Goal: Information Seeking & Learning: Learn about a topic

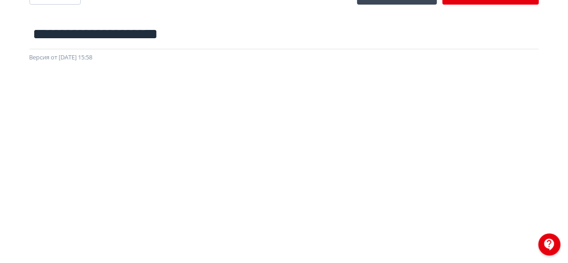
scroll to position [31, 0]
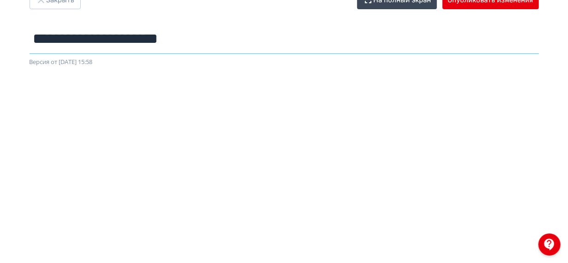
click at [335, 45] on input "**********" at bounding box center [284, 39] width 509 height 30
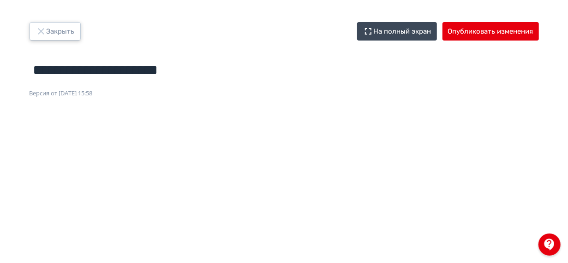
click at [46, 30] on icon "button" at bounding box center [41, 31] width 11 height 11
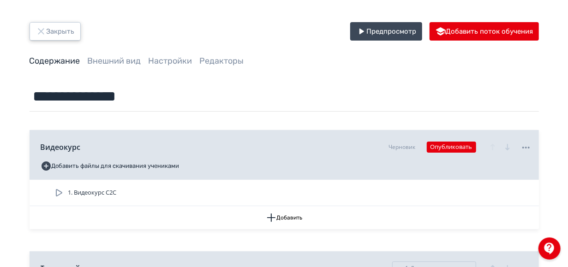
click at [65, 32] on button "Закрыть" at bounding box center [55, 31] width 51 height 18
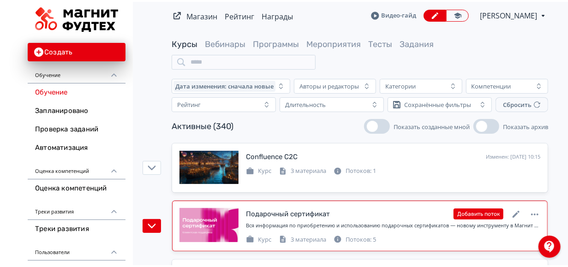
scroll to position [89, 0]
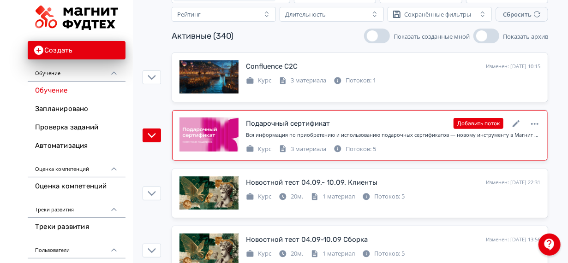
click at [403, 142] on div "Вся информация по приобретению и использованию подарочных сертификатов — новому…" at bounding box center [393, 137] width 294 height 12
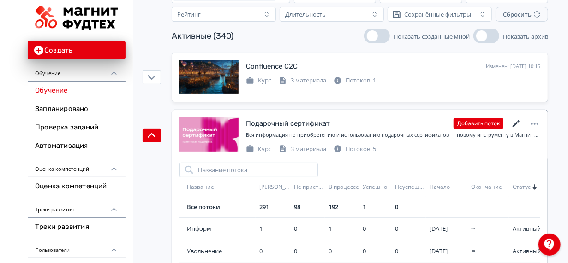
click at [519, 122] on icon at bounding box center [515, 124] width 11 height 11
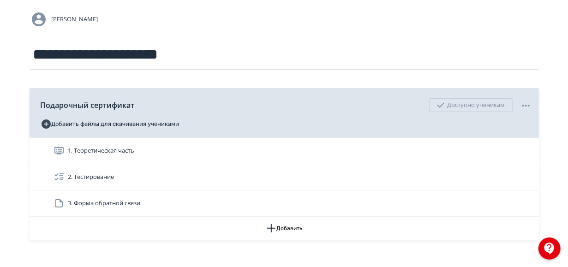
scroll to position [76, 0]
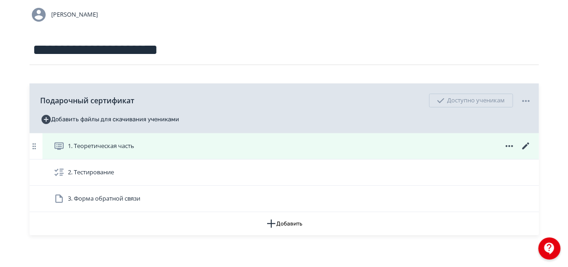
click at [415, 150] on div "1. Теоретическая часть" at bounding box center [292, 146] width 478 height 11
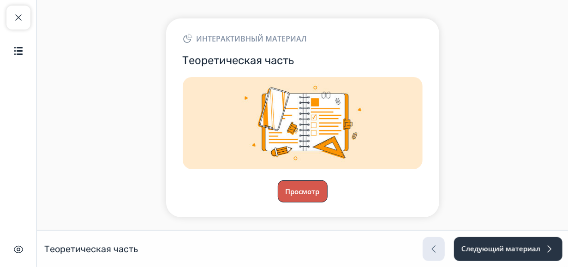
click at [294, 194] on button "Просмотр" at bounding box center [303, 191] width 50 height 22
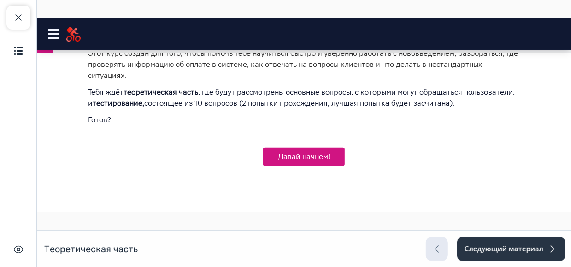
scroll to position [275, 0]
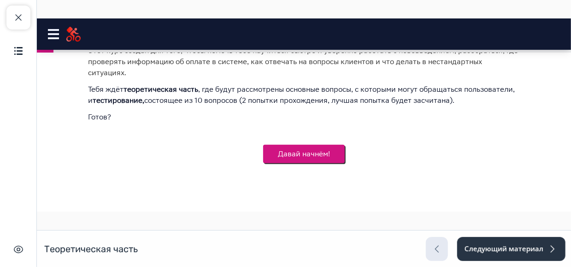
click at [315, 146] on button "Давай начнём!" at bounding box center [304, 153] width 82 height 18
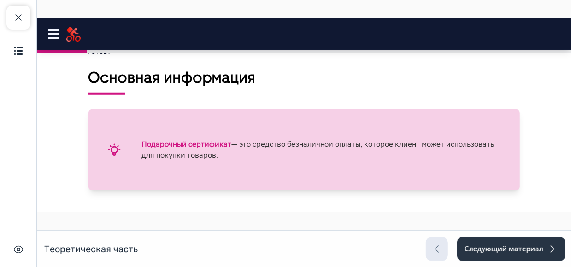
scroll to position [341, 0]
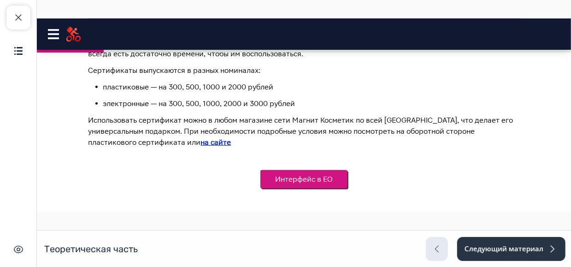
click at [305, 170] on button "Интерфейс в ЕО" at bounding box center [303, 179] width 87 height 18
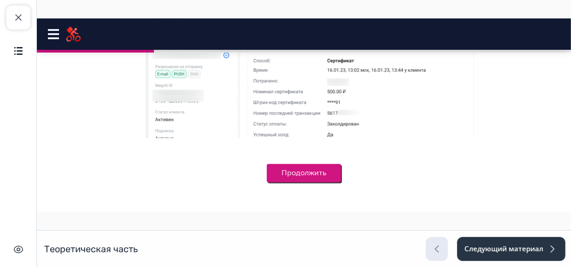
click at [315, 164] on button "Продолжить" at bounding box center [304, 173] width 74 height 18
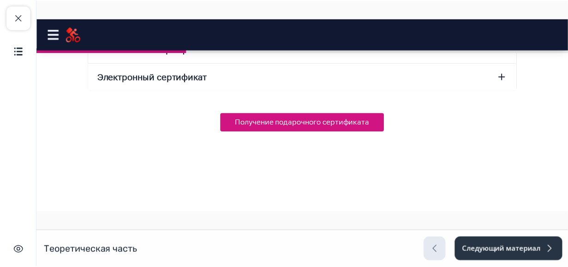
scroll to position [0, 0]
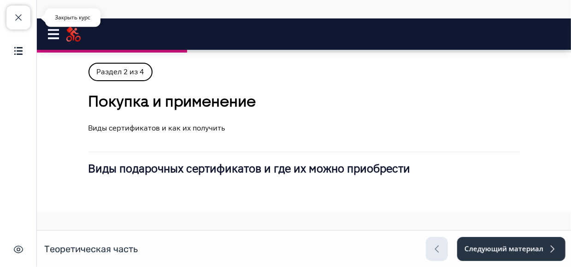
click at [24, 25] on button "Закрыть курс" at bounding box center [18, 18] width 24 height 24
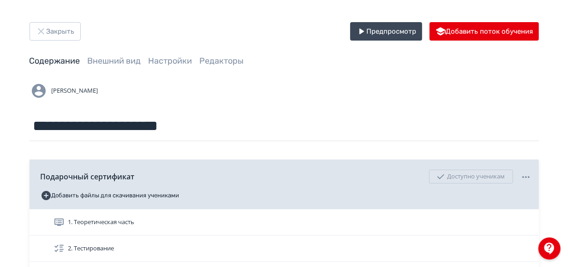
click at [299, 95] on div "[PERSON_NAME]" at bounding box center [284, 91] width 509 height 18
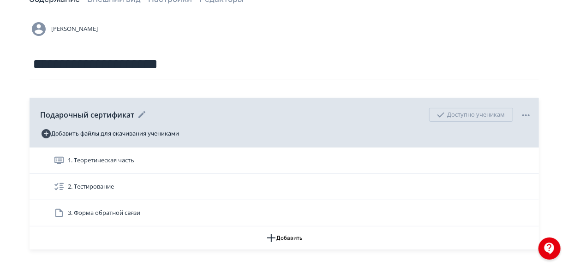
scroll to position [61, 0]
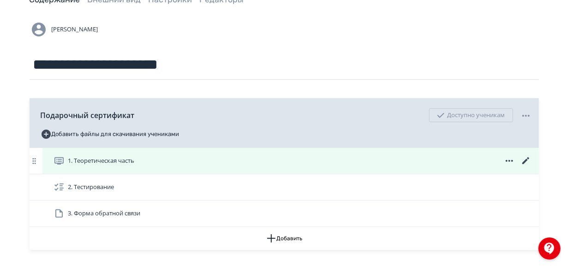
click at [446, 156] on div "1. Теоретическая часть" at bounding box center [292, 160] width 478 height 11
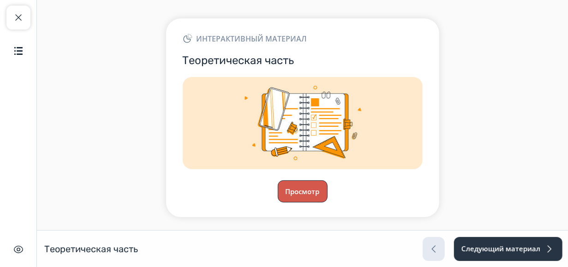
click at [283, 193] on button "Просмотр" at bounding box center [303, 191] width 50 height 22
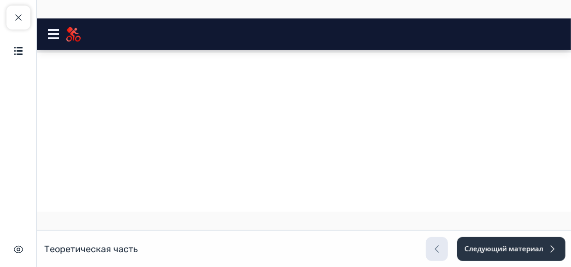
scroll to position [296, 0]
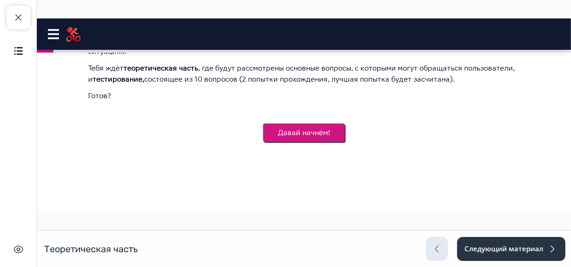
click at [317, 123] on button "Давай начнём!" at bounding box center [304, 132] width 82 height 18
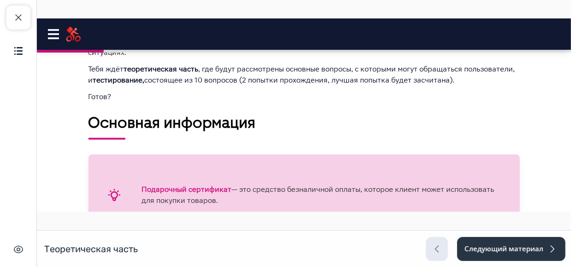
scroll to position [555, 0]
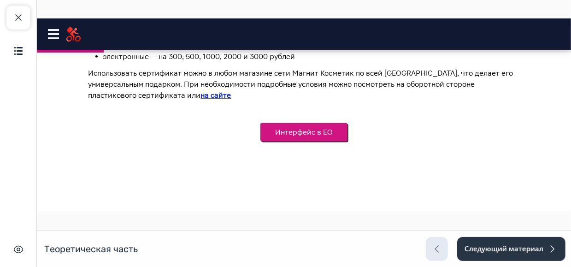
click at [312, 128] on button "Интерфейс в ЕО" at bounding box center [303, 132] width 87 height 18
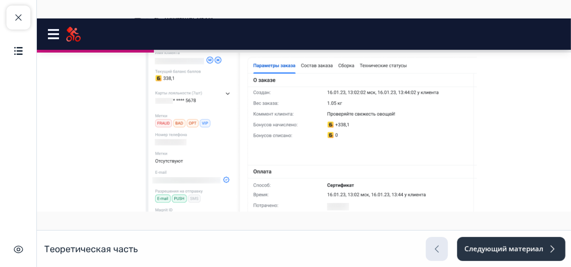
scroll to position [864, 0]
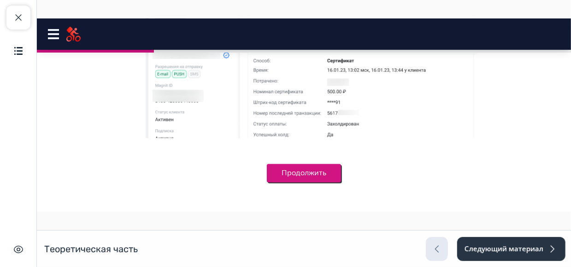
click at [308, 164] on button "Продолжить" at bounding box center [304, 173] width 74 height 18
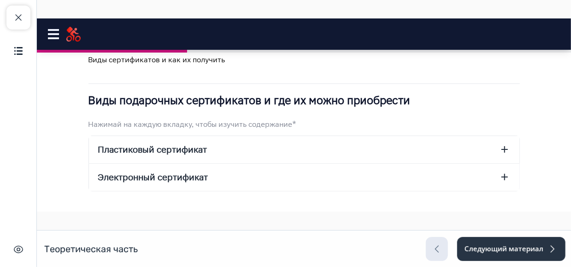
scroll to position [70, 0]
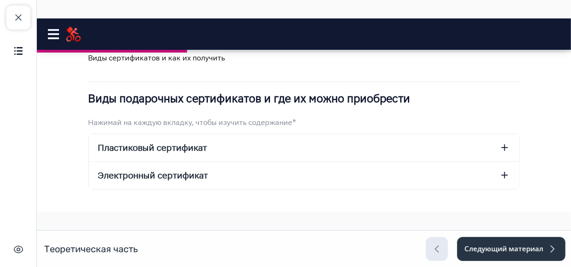
click at [297, 153] on button "Пластиковый сертификат" at bounding box center [304, 147] width 431 height 27
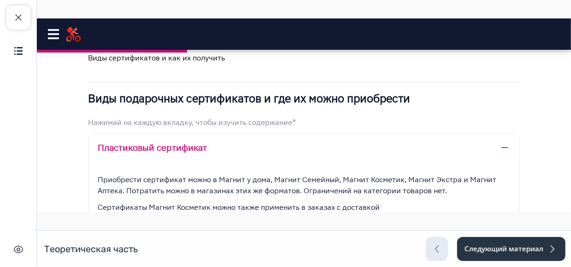
click at [297, 153] on button "Пластиковый сертификат" at bounding box center [304, 147] width 431 height 27
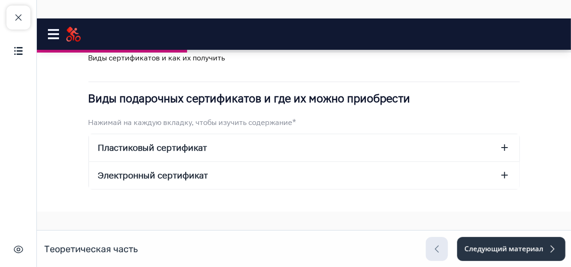
click at [301, 172] on button "Электронный сертификат" at bounding box center [304, 174] width 431 height 27
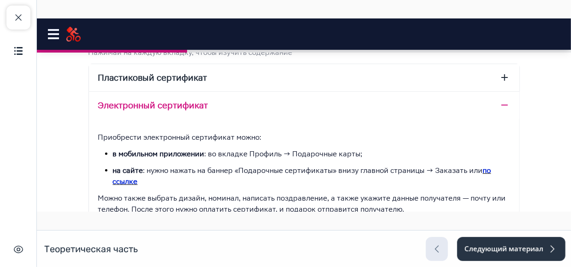
scroll to position [141, 0]
click at [299, 104] on button "Электронный сертификат" at bounding box center [304, 104] width 431 height 27
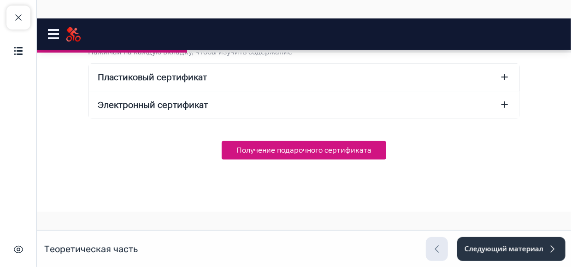
scroll to position [169, 0]
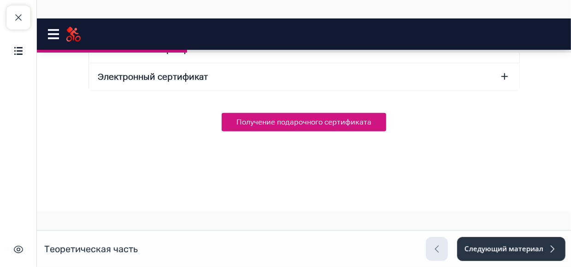
click at [301, 109] on div "Виды подарочных сертификатов и где их можно приобрести Нажимай на каждую вкладк…" at bounding box center [304, 61] width 432 height 139
click at [311, 125] on button "Получение подарочного сертификата" at bounding box center [303, 122] width 165 height 18
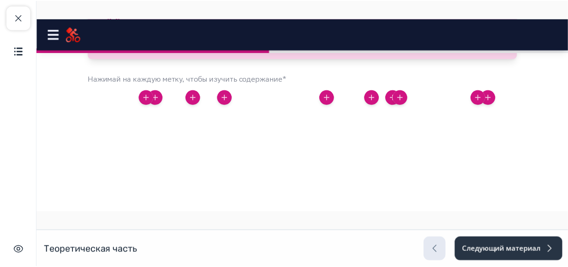
scroll to position [968, 0]
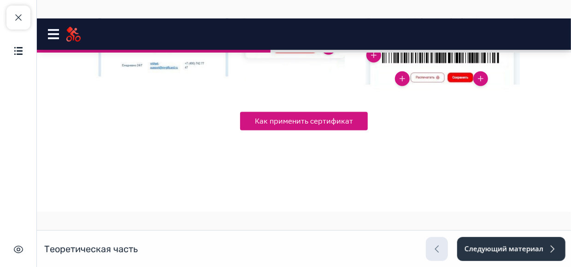
click at [296, 19] on nav "Подарочный сертификат Close panel 43% пройдено" at bounding box center [303, 33] width 534 height 31
click at [19, 20] on span "button" at bounding box center [18, 17] width 11 height 11
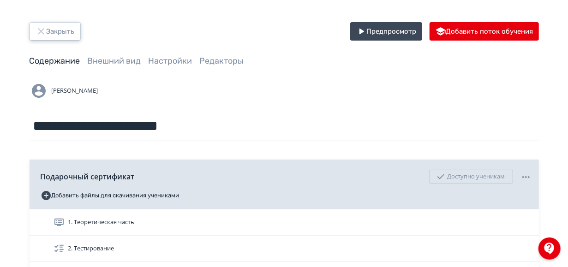
click at [61, 27] on button "Закрыть" at bounding box center [55, 31] width 51 height 18
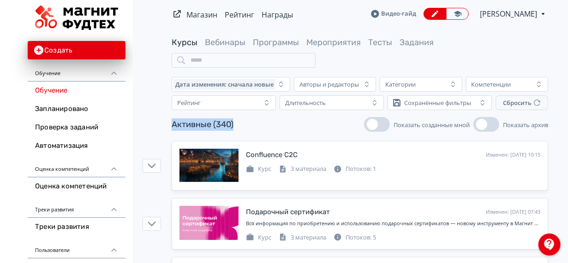
drag, startPoint x: 233, startPoint y: 123, endPoint x: 169, endPoint y: 126, distance: 63.7
click at [169, 126] on div "Активные (340) Показать созданные мной Показать архив" at bounding box center [359, 124] width 461 height 15
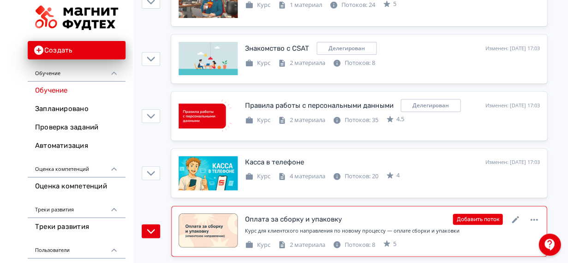
scroll to position [795, 0]
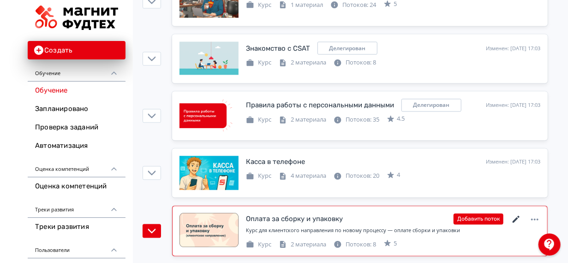
click at [513, 215] on icon at bounding box center [515, 219] width 11 height 11
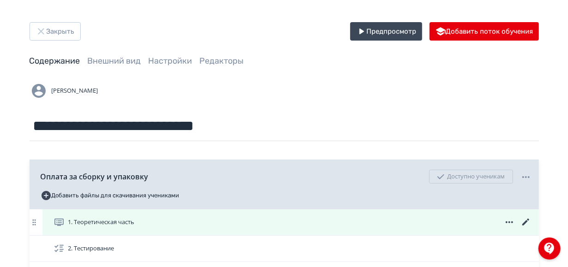
click at [286, 216] on div "1. Теоретическая часть" at bounding box center [290, 222] width 496 height 26
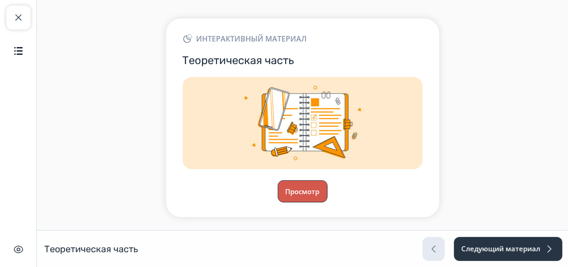
click at [311, 189] on button "Просмотр" at bounding box center [303, 191] width 50 height 22
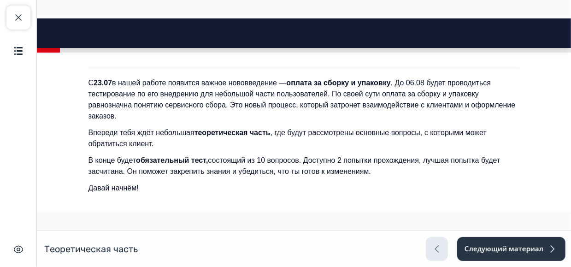
scroll to position [289, 0]
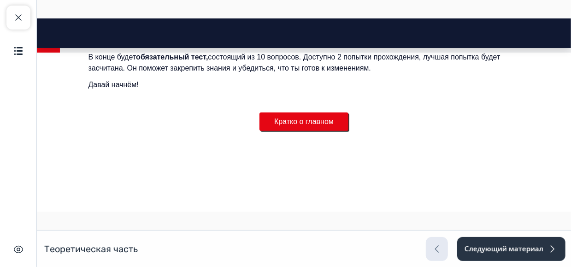
click at [316, 125] on button "Кратко о главном" at bounding box center [303, 121] width 89 height 18
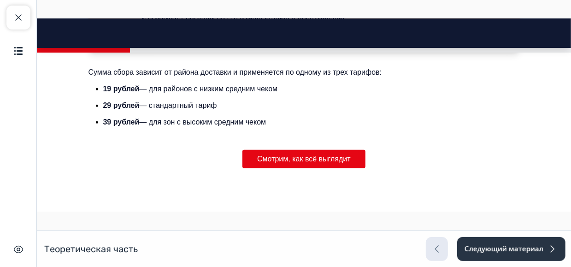
click at [319, 159] on button "Смотрим, как всё выглядит" at bounding box center [303, 158] width 123 height 18
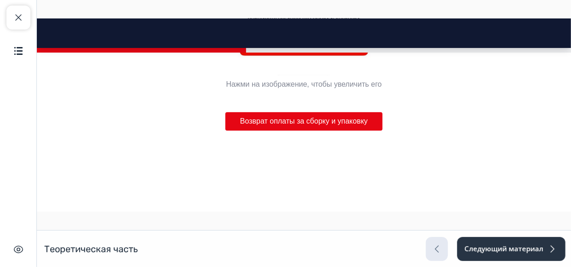
scroll to position [1112, 0]
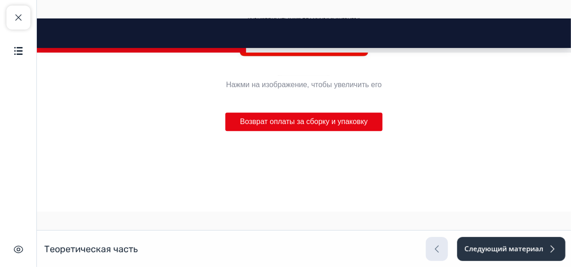
click at [329, 128] on button "Возврат оплаты за сборку и упаковку" at bounding box center [303, 121] width 157 height 18
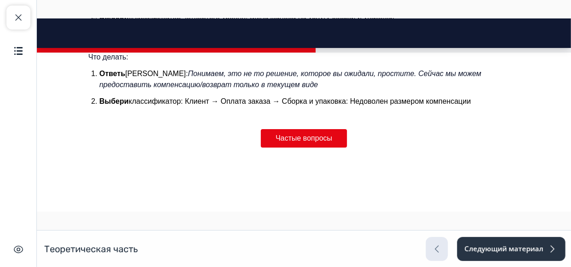
scroll to position [1417, 0]
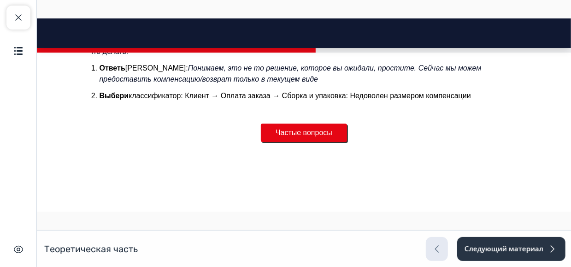
click at [323, 124] on button "Частые вопросы" at bounding box center [304, 132] width 86 height 18
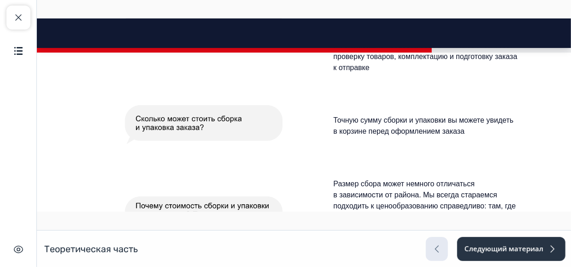
scroll to position [1632, 0]
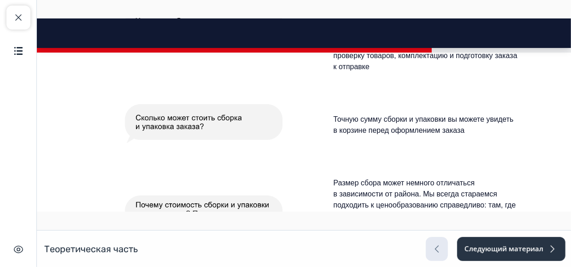
click at [280, 249] on div "Теоретическая часть Теоретическая часть Следующий материал" at bounding box center [285, 248] width 571 height 37
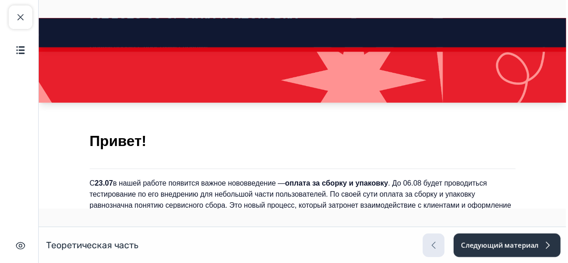
scroll to position [0, 0]
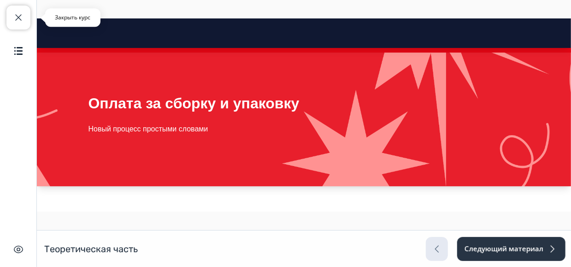
click at [15, 12] on span "button" at bounding box center [18, 17] width 11 height 11
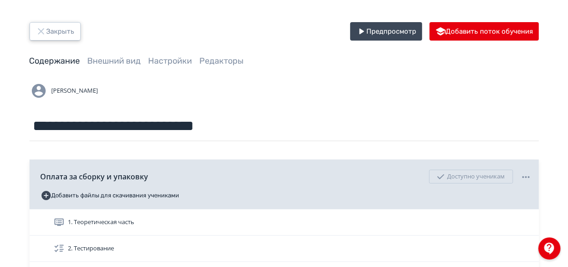
click at [50, 31] on button "Закрыть" at bounding box center [55, 31] width 51 height 18
